Goal: Transaction & Acquisition: Purchase product/service

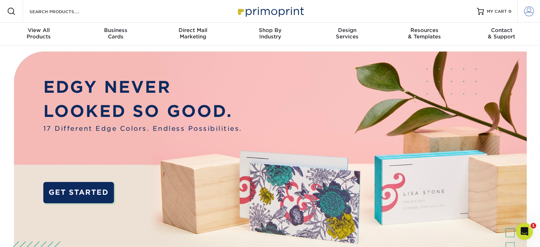
click at [528, 11] on span at bounding box center [529, 11] width 10 height 10
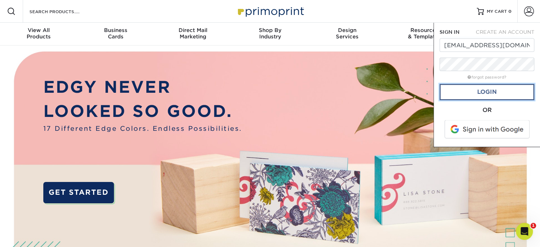
click at [483, 93] on link "Login" at bounding box center [487, 92] width 95 height 16
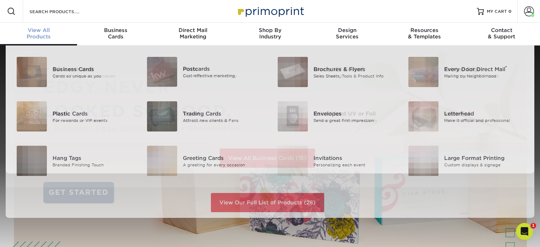
scroll to position [0, 0]
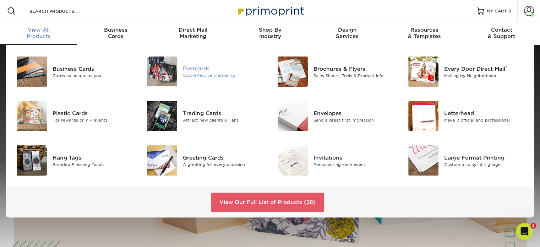
click at [192, 65] on div "Postcards" at bounding box center [224, 69] width 82 height 8
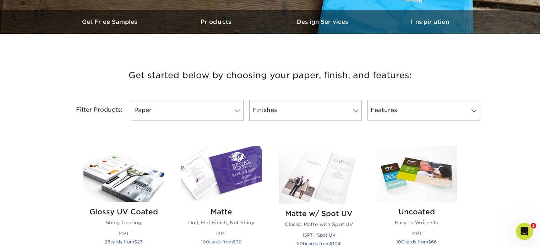
scroll to position [249, 0]
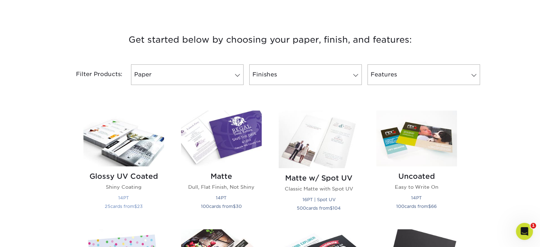
click at [126, 177] on h2 "Glossy UV Coated" at bounding box center [123, 176] width 81 height 9
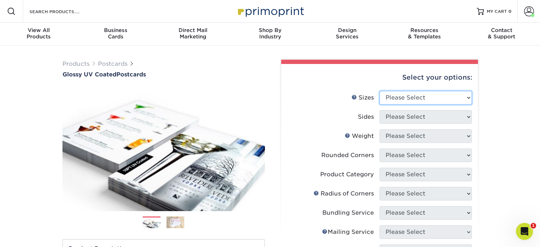
click at [458, 97] on select "Please Select 1.5" x 7" 2" x 4" 2" x 6" 2" x 7" 2" x 8" 2.12" x 5.5" 2.12" x 5.…" at bounding box center [426, 98] width 92 height 14
select select "3.50x8.50"
click at [380, 91] on select "Please Select 1.5" x 7" 2" x 4" 2" x 6" 2" x 7" 2" x 8" 2.12" x 5.5" 2.12" x 5.…" at bounding box center [426, 98] width 92 height 14
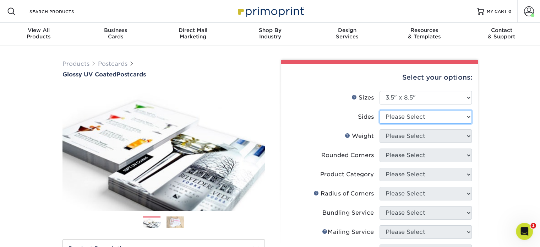
click at [411, 117] on select "Please Select Print Both Sides Print Front Only" at bounding box center [426, 117] width 92 height 14
select select "13abbda7-1d64-4f25-8bb2-c179b224825d"
click at [380, 110] on select "Please Select Print Both Sides Print Front Only" at bounding box center [426, 117] width 92 height 14
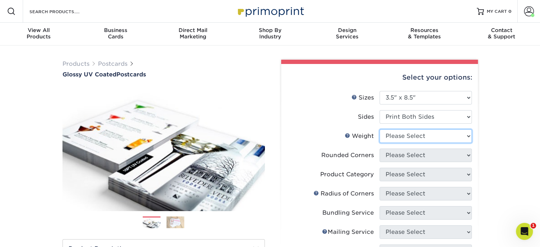
click at [412, 140] on select "Please Select 16PT 14PT 18PT C1S" at bounding box center [426, 136] width 92 height 14
select select "16PT"
click at [380, 129] on select "Please Select 16PT 14PT 18PT C1S" at bounding box center [426, 136] width 92 height 14
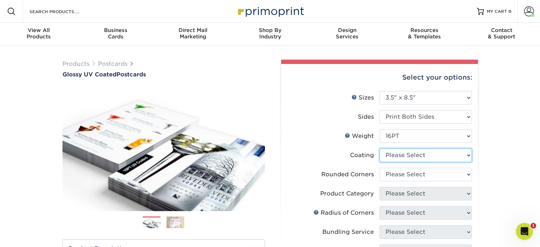
click at [406, 157] on select at bounding box center [426, 156] width 92 height 14
select select "ae367451-b2b8-45df-a344-0f05b6a12993"
click at [380, 149] on select at bounding box center [426, 156] width 92 height 14
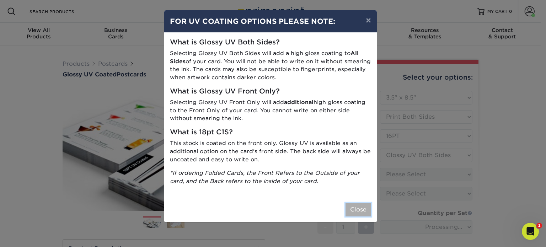
click at [362, 213] on button "Close" at bounding box center [358, 210] width 26 height 14
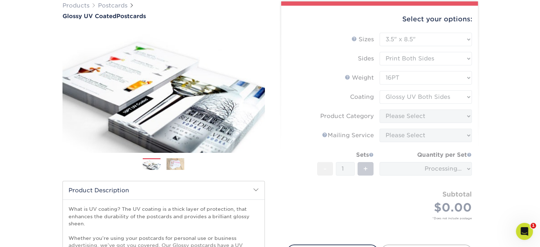
scroll to position [71, 0]
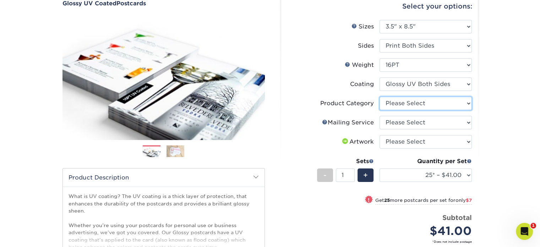
click at [425, 107] on select "Please Select Postcards" at bounding box center [426, 104] width 92 height 14
select select "9b7272e0-d6c8-4c3c-8e97-d3a1bcdab858"
click at [380, 97] on select "Please Select Postcards" at bounding box center [426, 104] width 92 height 14
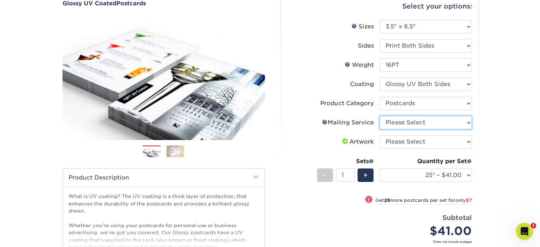
click at [428, 128] on select "Please Select No Direct Mailing Service No, I will mail/stamp/imprint Direct Ma…" at bounding box center [426, 123] width 92 height 14
select select "3e5e9bdd-d78a-4c28-a41d-fe1407925ca6"
click at [380, 116] on select "Please Select No Direct Mailing Service No, I will mail/stamp/imprint Direct Ma…" at bounding box center [426, 123] width 92 height 14
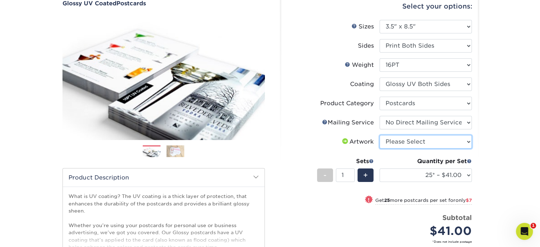
click at [426, 142] on select "Please Select I will upload files I need a design - $150" at bounding box center [426, 142] width 92 height 14
select select "upload"
click at [380, 135] on select "Please Select I will upload files I need a design - $150" at bounding box center [426, 142] width 92 height 14
click at [451, 144] on select "Please Select I will upload files I need a design - $150" at bounding box center [426, 142] width 92 height 14
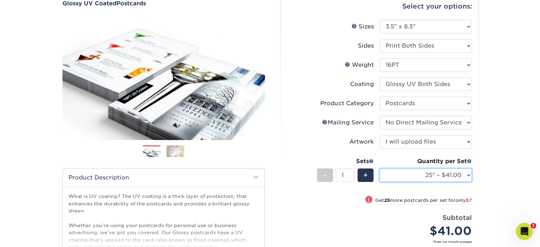
click at [455, 173] on select "25* – $41.00 50* – $48.00 75* – $56.00 100* – $72.00 250* – $118.00 500 – $163.…" at bounding box center [426, 175] width 92 height 14
select select "500 – $163.00"
click at [380, 168] on select "25* – $41.00 50* – $48.00 75* – $56.00 100* – $72.00 250* – $118.00 500 – $163.…" at bounding box center [426, 175] width 92 height 14
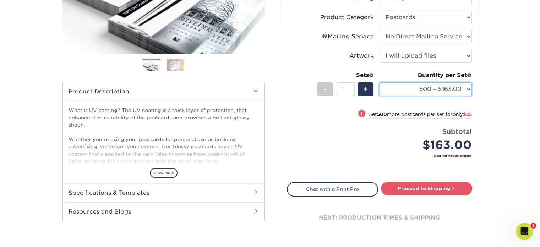
scroll to position [178, 0]
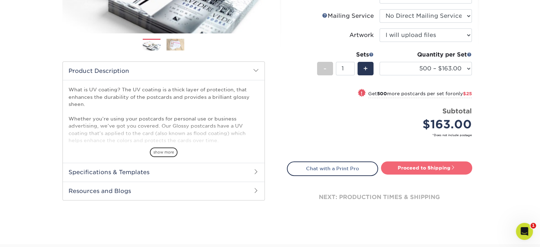
click at [437, 162] on link "Proceed to Shipping" at bounding box center [426, 167] width 91 height 13
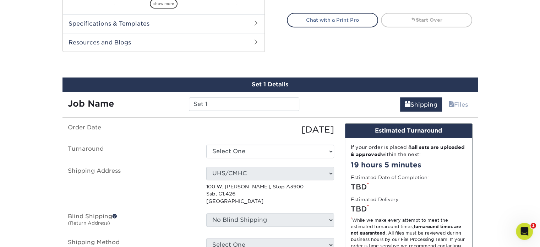
scroll to position [357, 0]
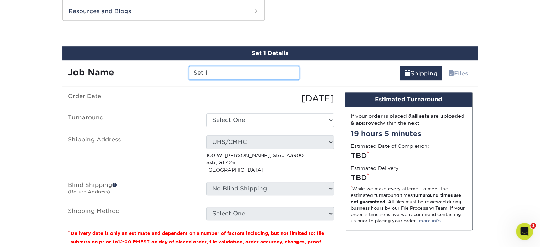
drag, startPoint x: 210, startPoint y: 74, endPoint x: 142, endPoint y: 64, distance: 69.0
click at [142, 64] on div "Job Name Set 1" at bounding box center [184, 70] width 243 height 20
type input "LWC general info"
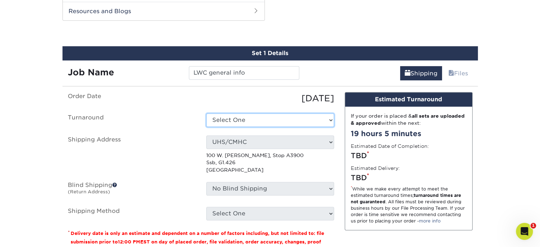
click at [213, 119] on select "Select One 2-4 Business Days 2 Day Next Business Day" at bounding box center [270, 120] width 128 height 14
select select "91ed0fd0-ff32-46f0-b5f5-9c11930f4d7d"
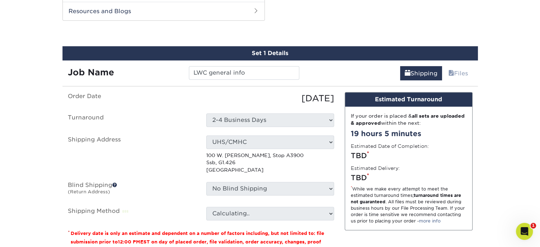
scroll to position [393, 0]
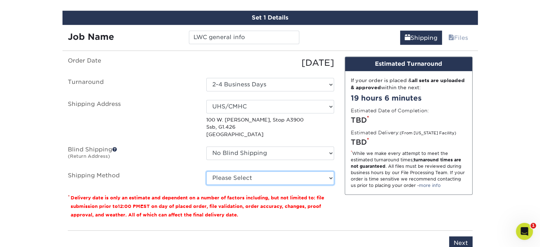
click at [241, 177] on select "Please Select Ground Shipping (+$17.82) 3 Day Shipping Service (+$21.03) 2 Day …" at bounding box center [270, 178] width 128 height 14
select select "03"
click at [206, 171] on select "Please Select Ground Shipping (+$17.82) 3 Day Shipping Service (+$21.03) 2 Day …" at bounding box center [270, 178] width 128 height 14
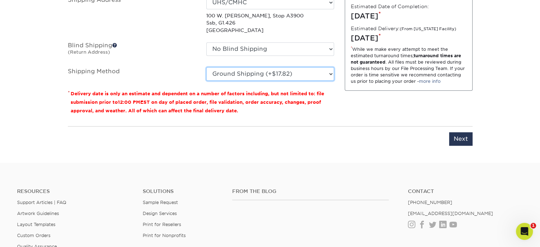
scroll to position [500, 0]
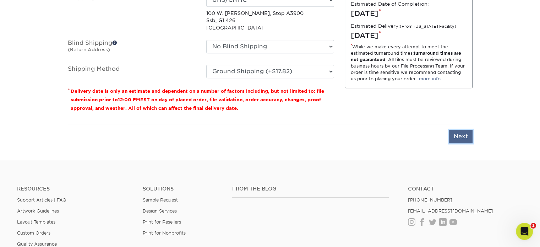
click at [451, 132] on input "Next" at bounding box center [460, 137] width 23 height 14
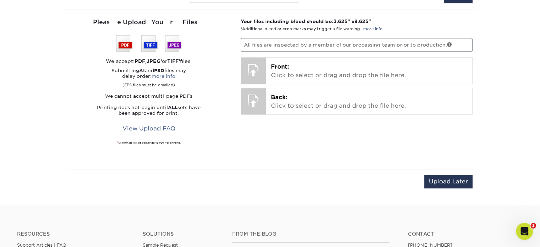
scroll to position [428, 0]
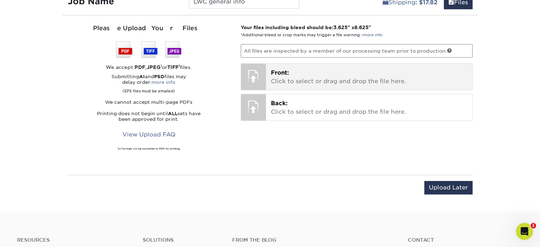
click at [298, 77] on p "Front: Click to select or drag and drop the file here." at bounding box center [369, 77] width 196 height 17
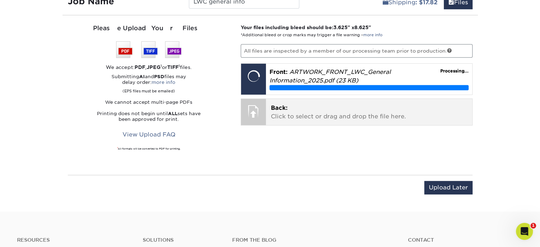
click at [334, 112] on p "Back: Click to select or drag and drop the file here." at bounding box center [369, 112] width 196 height 17
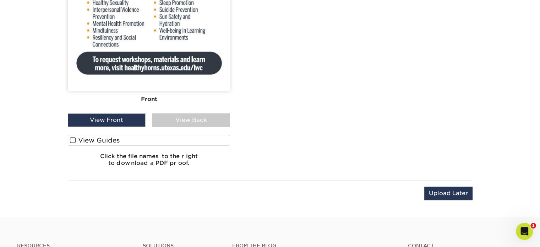
scroll to position [748, 0]
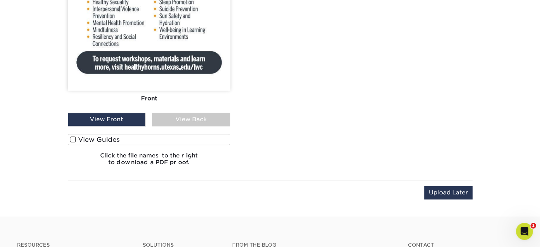
click at [74, 134] on label "View Guides" at bounding box center [149, 139] width 163 height 11
click at [0, 0] on input "View Guides" at bounding box center [0, 0] width 0 height 0
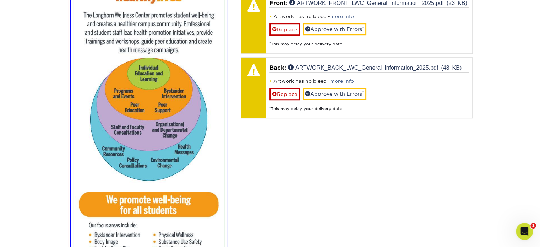
scroll to position [402, 0]
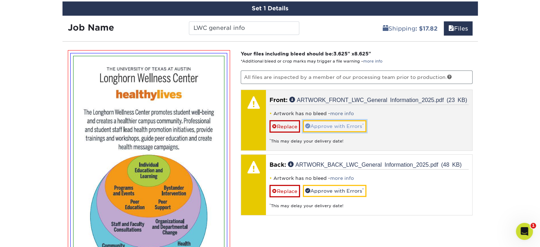
click at [320, 124] on link "Approve with Errors *" at bounding box center [335, 126] width 64 height 12
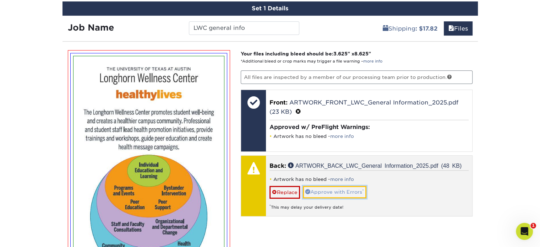
click at [322, 191] on link "Approve with Errors *" at bounding box center [335, 192] width 64 height 12
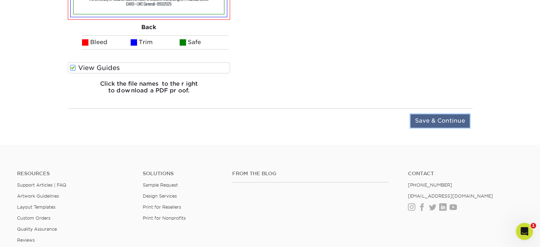
click at [438, 120] on input "Save & Continue" at bounding box center [440, 121] width 59 height 14
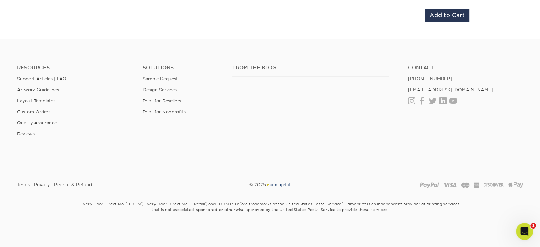
scroll to position [534, 0]
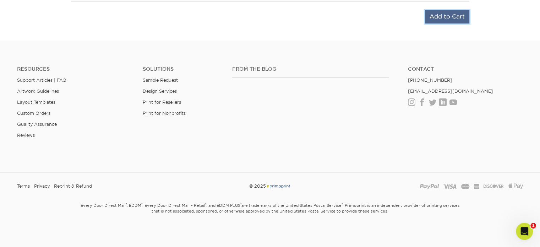
click at [446, 15] on input "Add to Cart" at bounding box center [447, 17] width 44 height 14
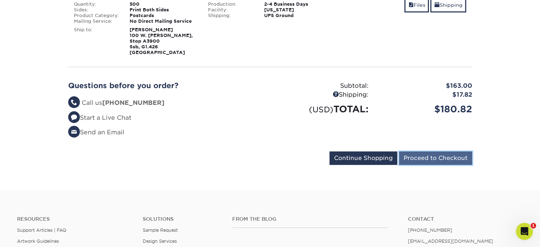
click at [423, 156] on input "Proceed to Checkout" at bounding box center [435, 158] width 73 height 14
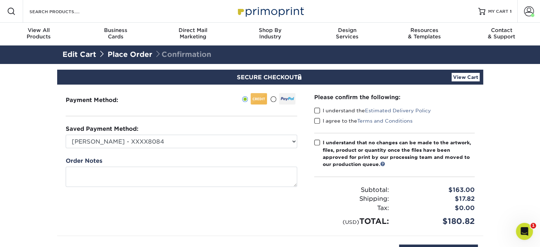
click at [318, 112] on span at bounding box center [317, 110] width 6 height 7
click at [0, 0] on input "I understand the Estimated Delivery Policy" at bounding box center [0, 0] width 0 height 0
click at [315, 120] on span at bounding box center [317, 121] width 6 height 7
click at [0, 0] on input "I agree to the Terms and Conditions" at bounding box center [0, 0] width 0 height 0
click at [317, 142] on span at bounding box center [317, 142] width 6 height 7
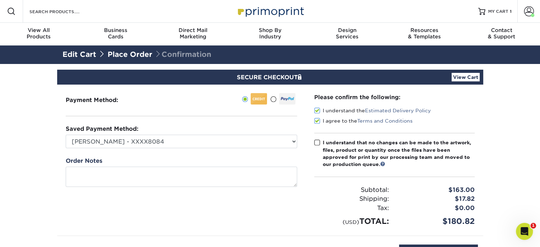
click at [0, 0] on input "I understand that no changes can be made to the artwork, files, product or quan…" at bounding box center [0, 0] width 0 height 0
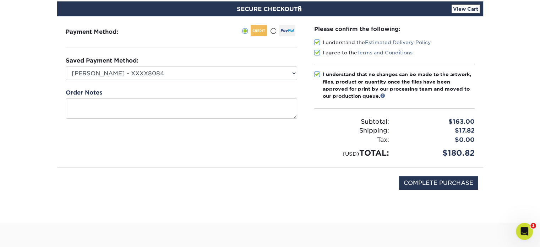
scroll to position [71, 0]
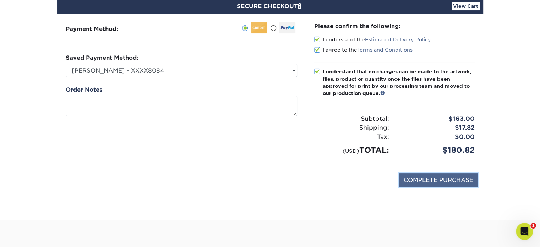
click at [453, 180] on input "COMPLETE PURCHASE" at bounding box center [438, 180] width 79 height 14
type input "PROCESSING, PLEASE WAIT..."
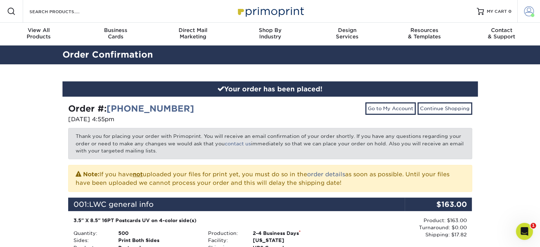
click at [529, 12] on span at bounding box center [529, 11] width 10 height 10
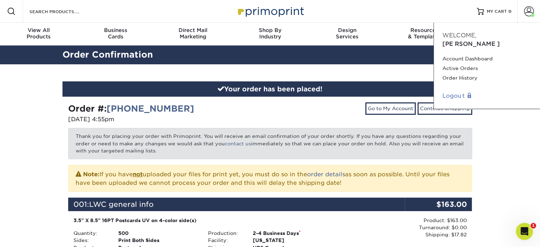
click at [450, 92] on link "Logout" at bounding box center [487, 96] width 89 height 9
